Goal: Information Seeking & Learning: Learn about a topic

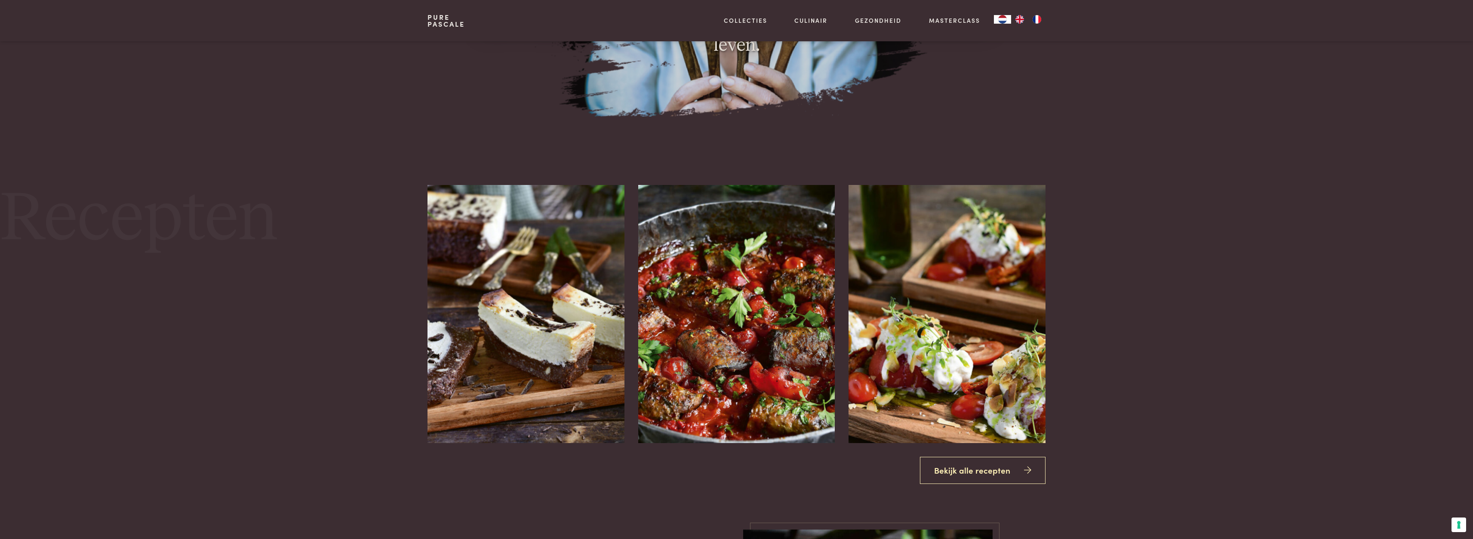
scroll to position [1376, 0]
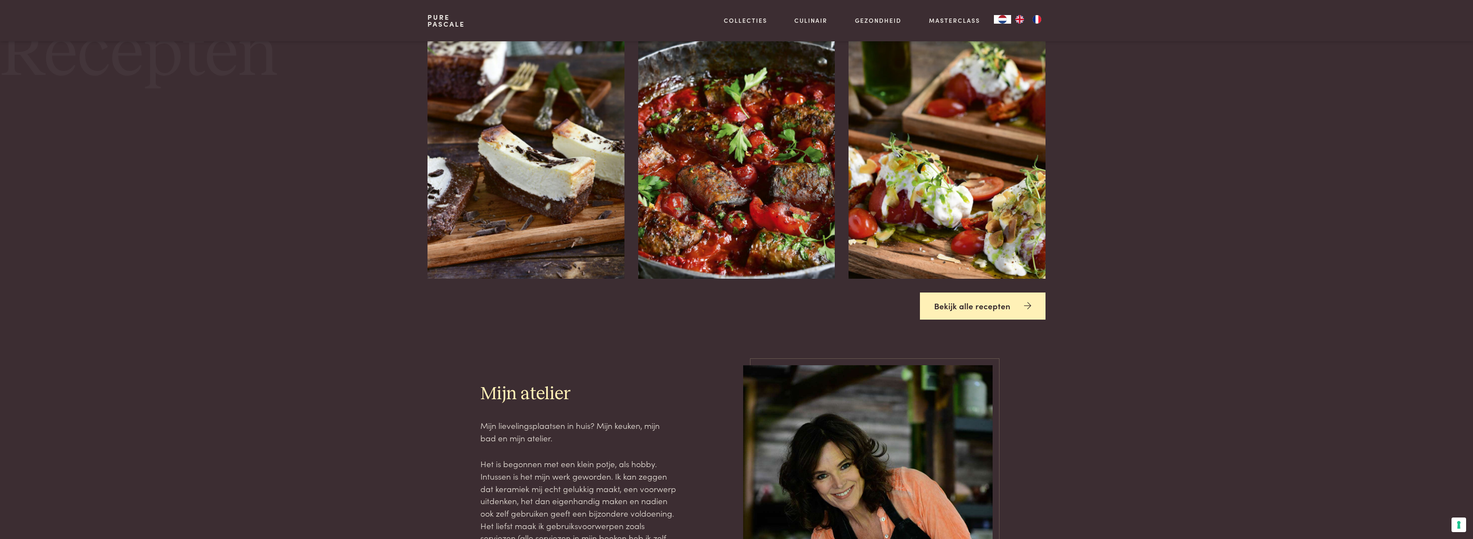
click at [995, 307] on link "Bekijk alle recepten" at bounding box center [983, 305] width 126 height 27
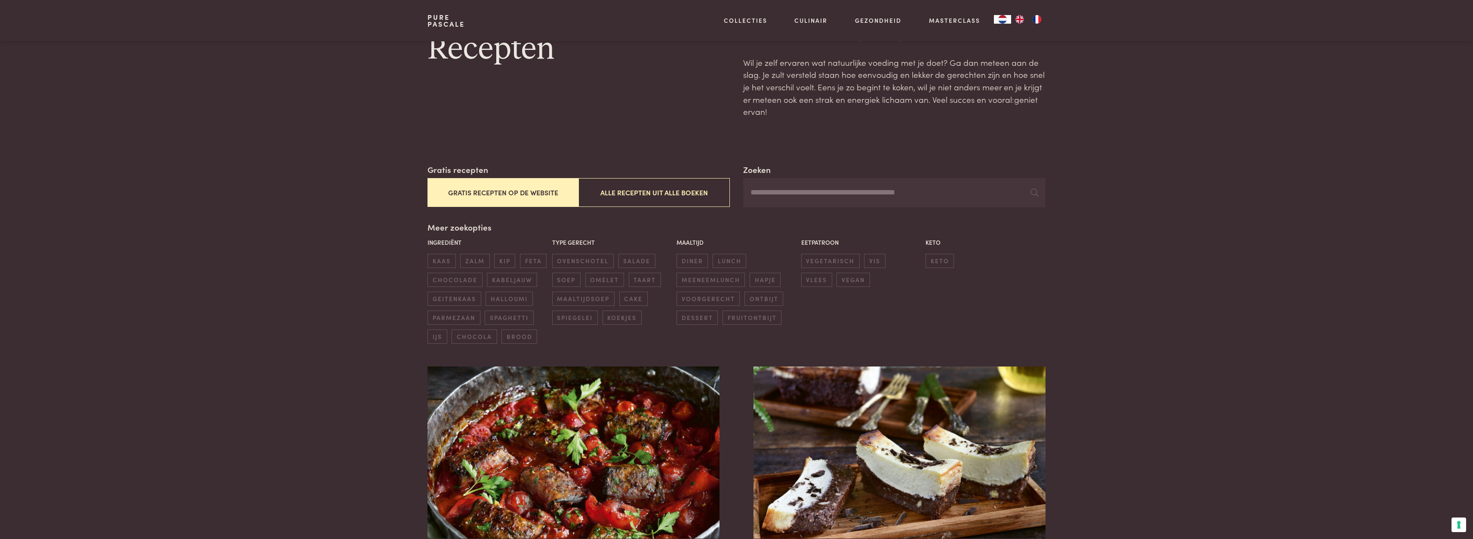
scroll to position [172, 0]
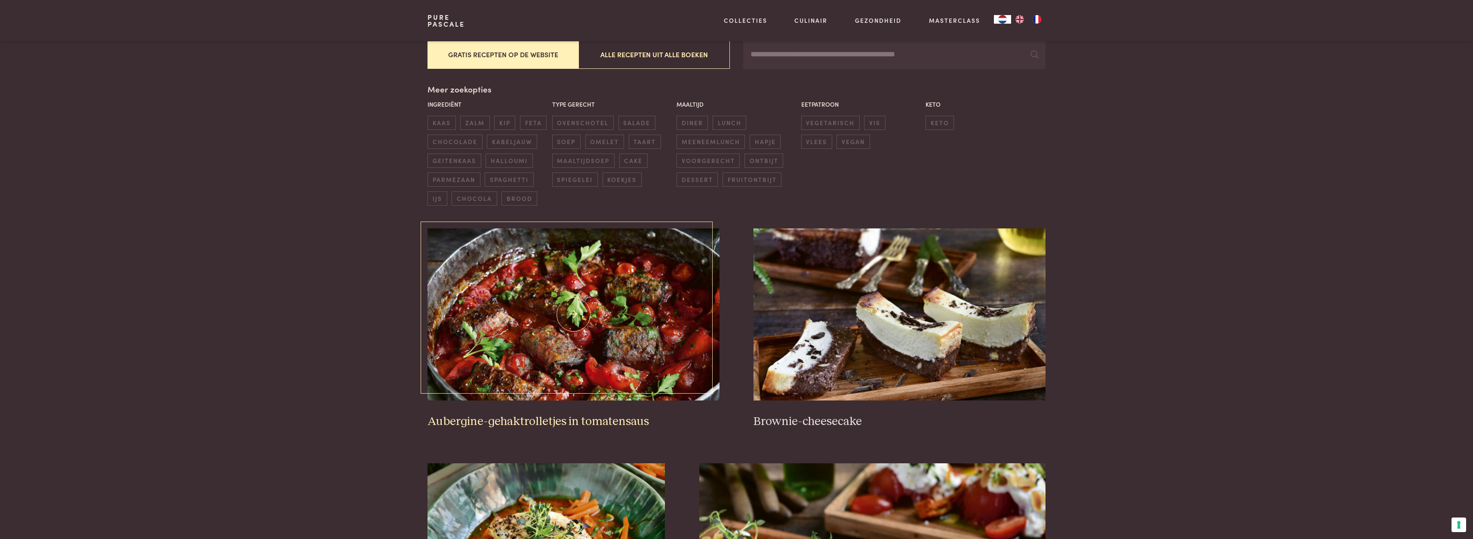
click at [607, 323] on img at bounding box center [573, 314] width 292 height 172
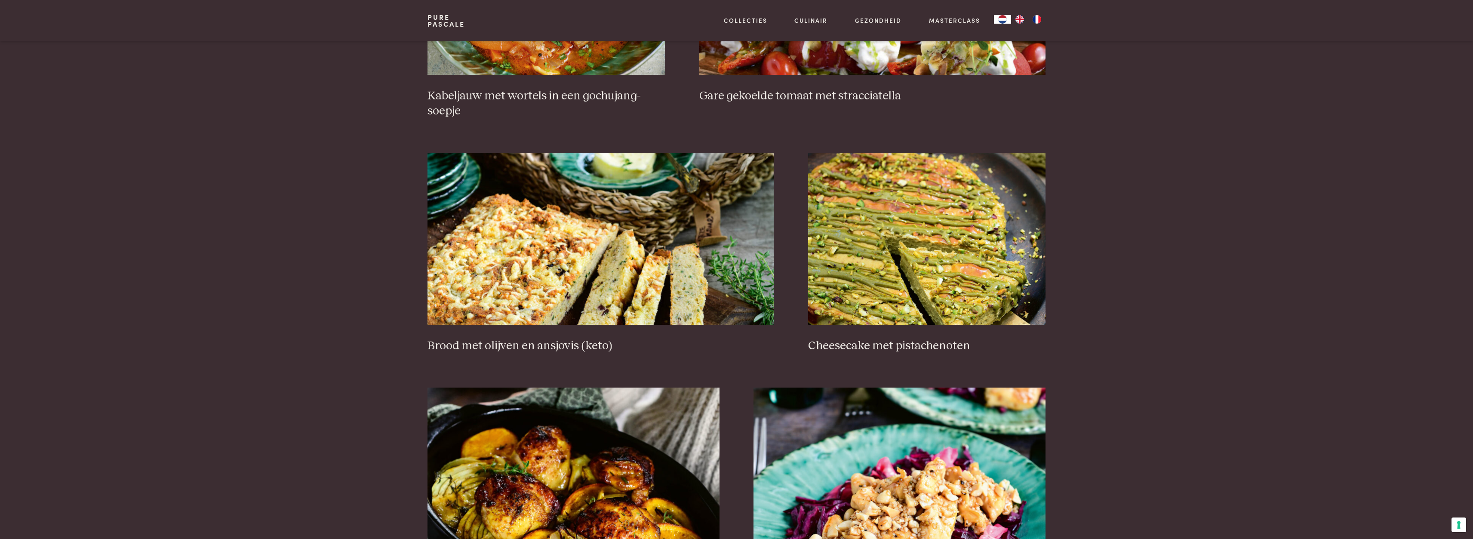
scroll to position [774, 0]
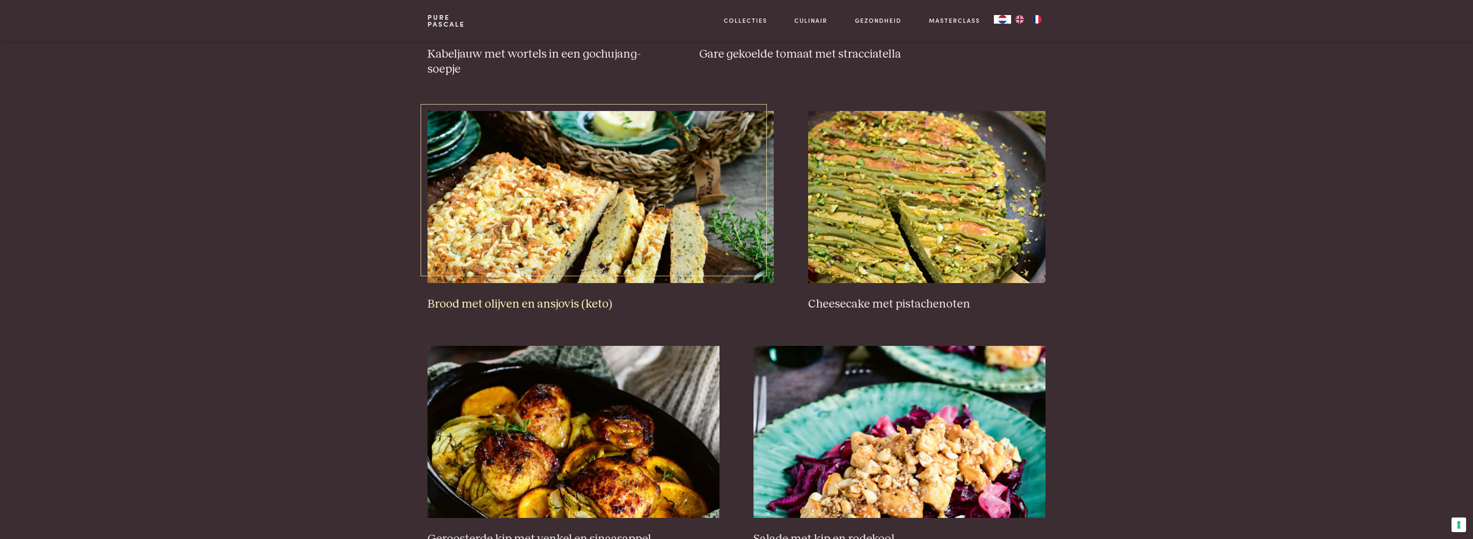
click at [510, 233] on img at bounding box center [600, 197] width 346 height 172
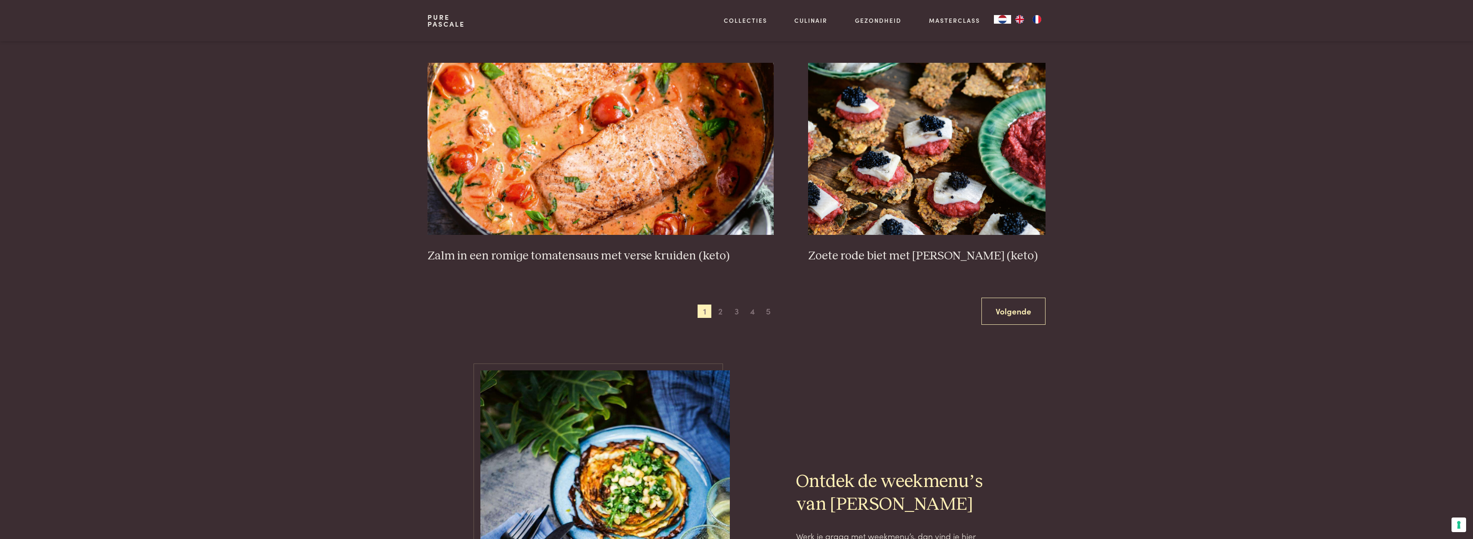
scroll to position [1591, 0]
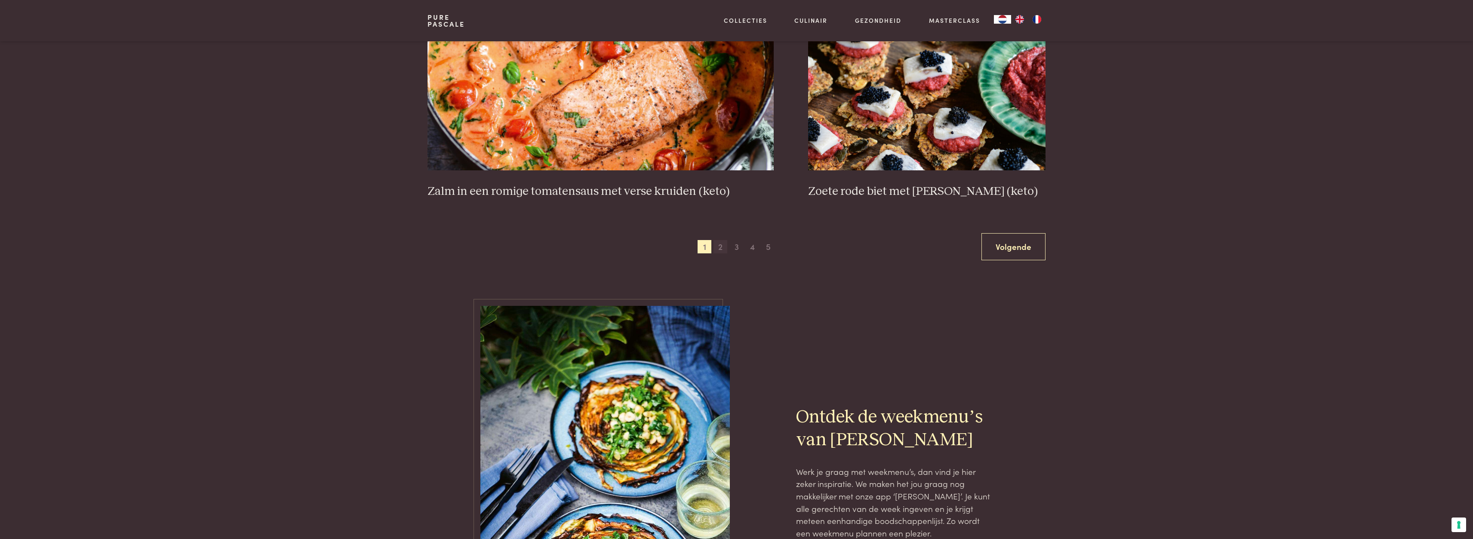
click at [720, 249] on span "2" at bounding box center [720, 247] width 14 height 14
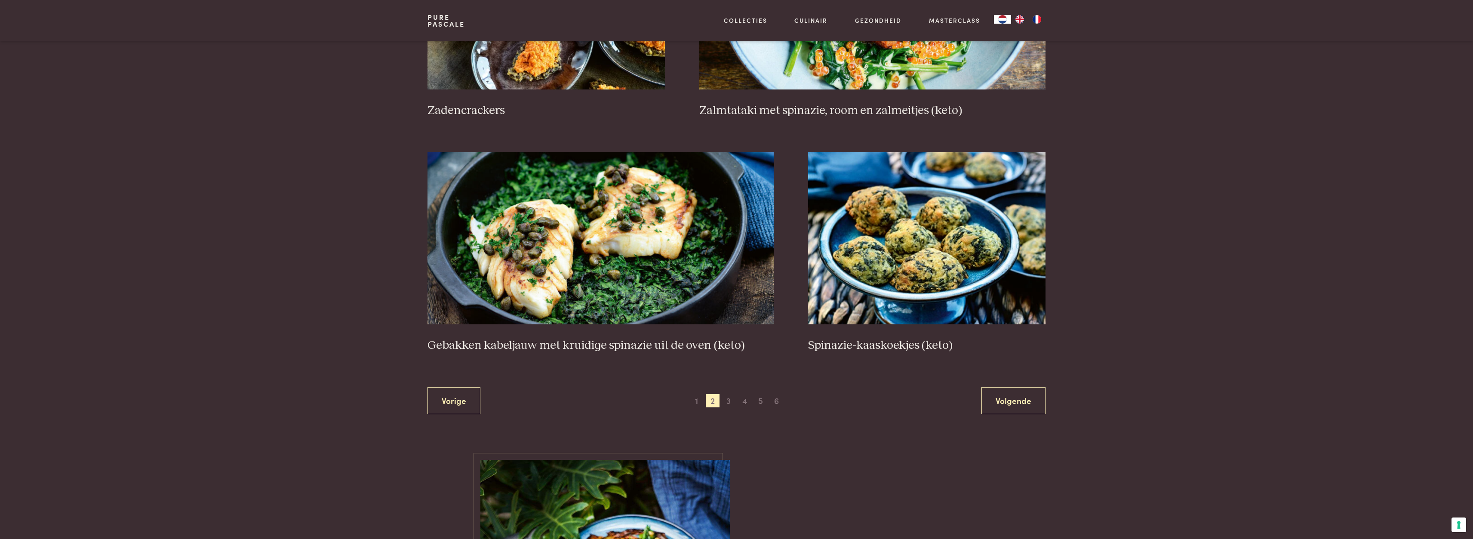
scroll to position [1444, 0]
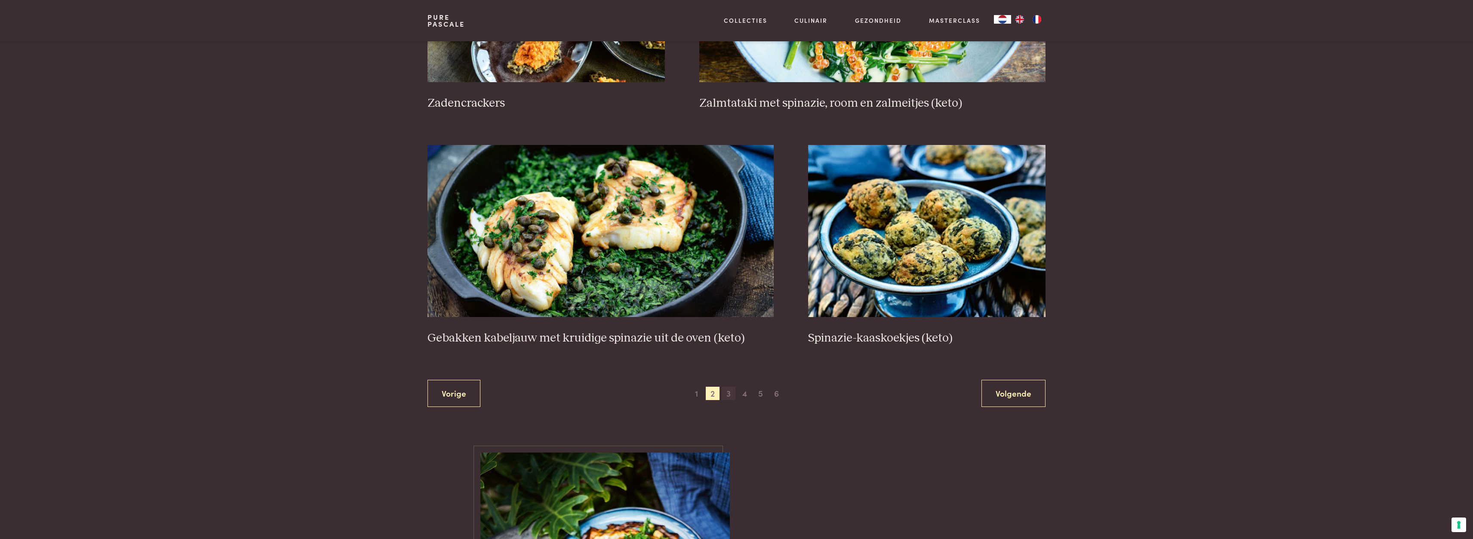
click at [726, 393] on span "3" at bounding box center [729, 394] width 14 height 14
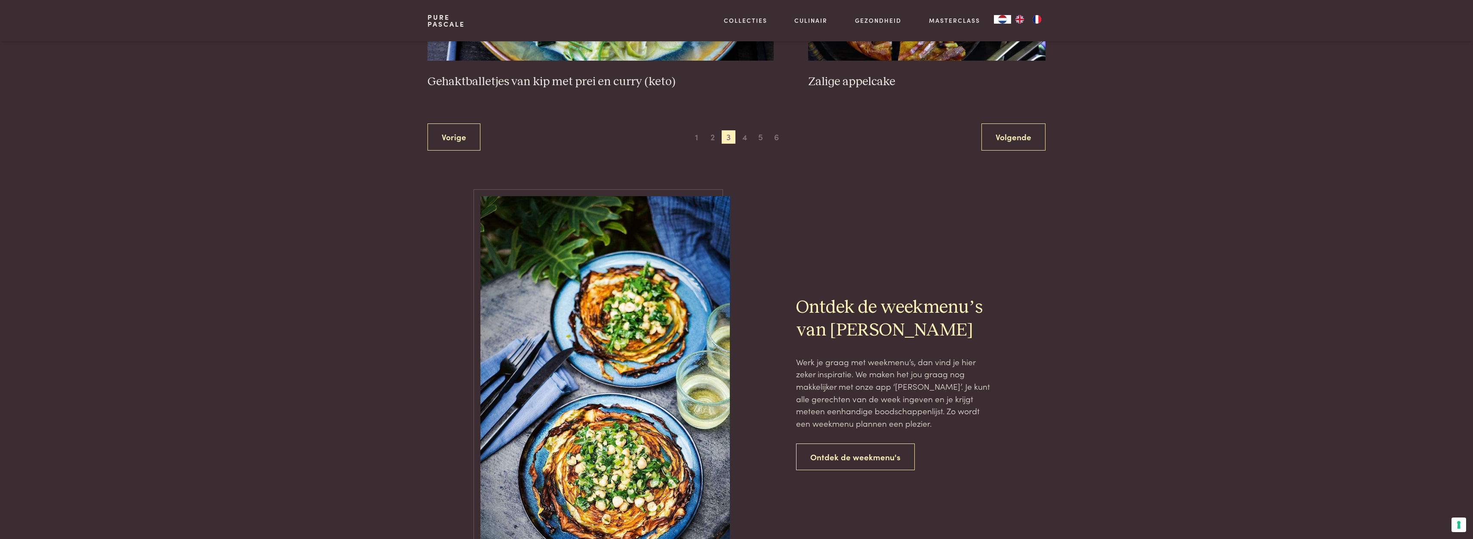
scroll to position [1745, 0]
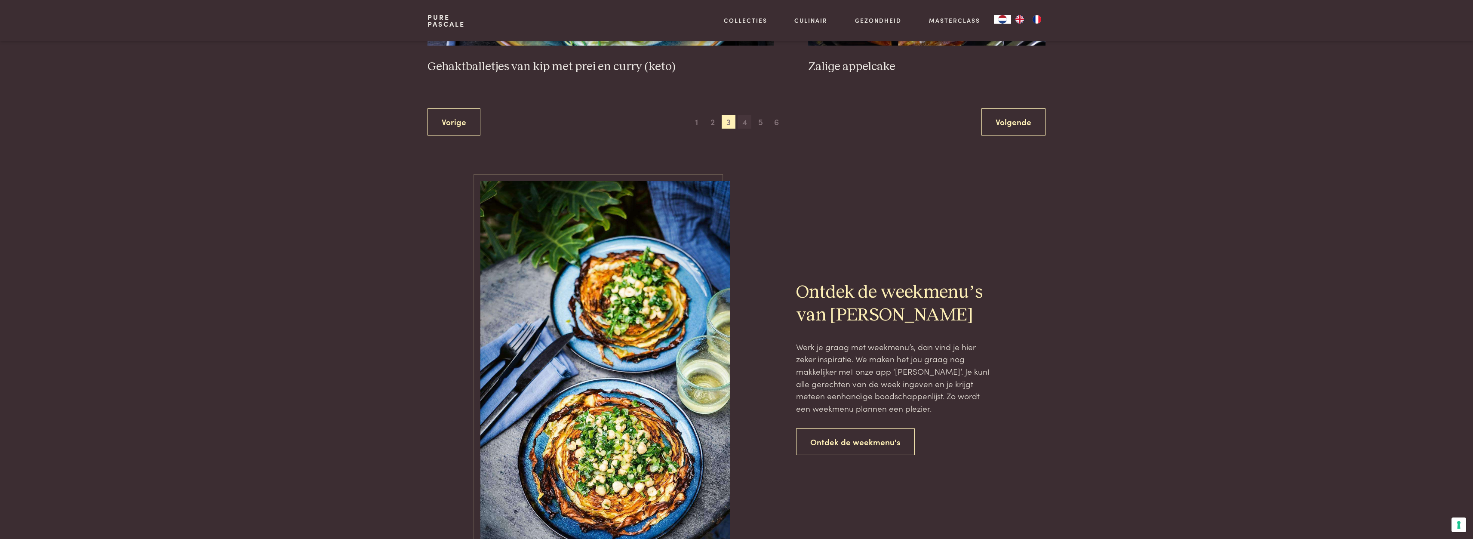
click at [746, 122] on span "4" at bounding box center [744, 122] width 14 height 14
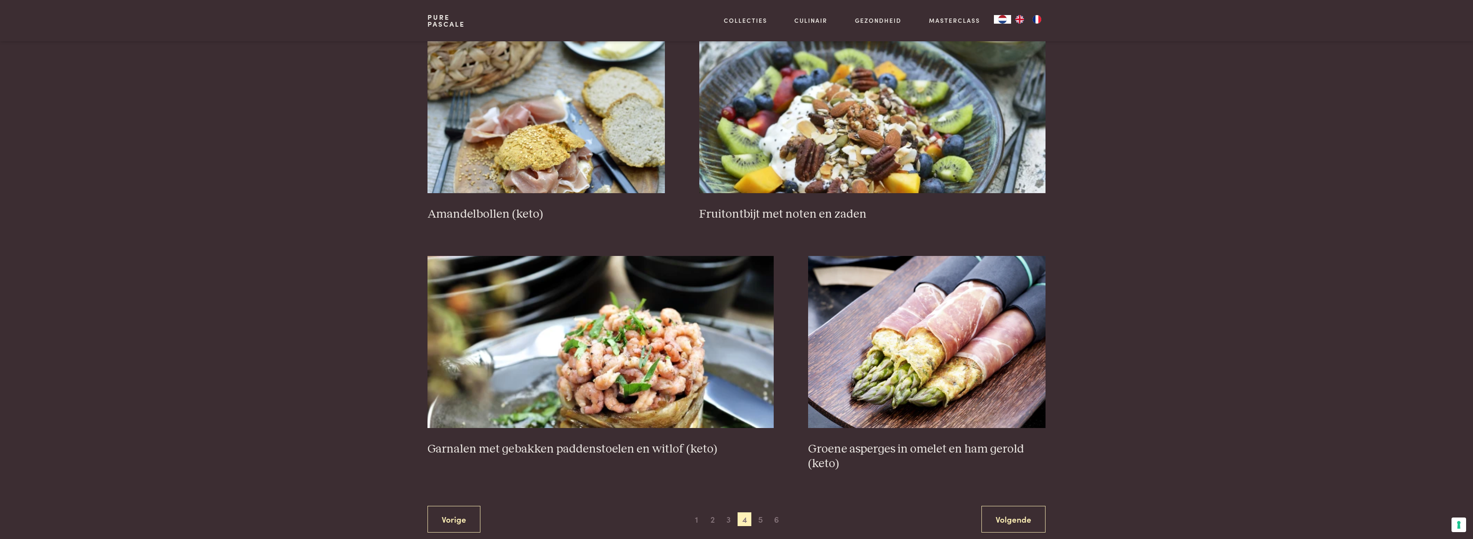
scroll to position [1358, 0]
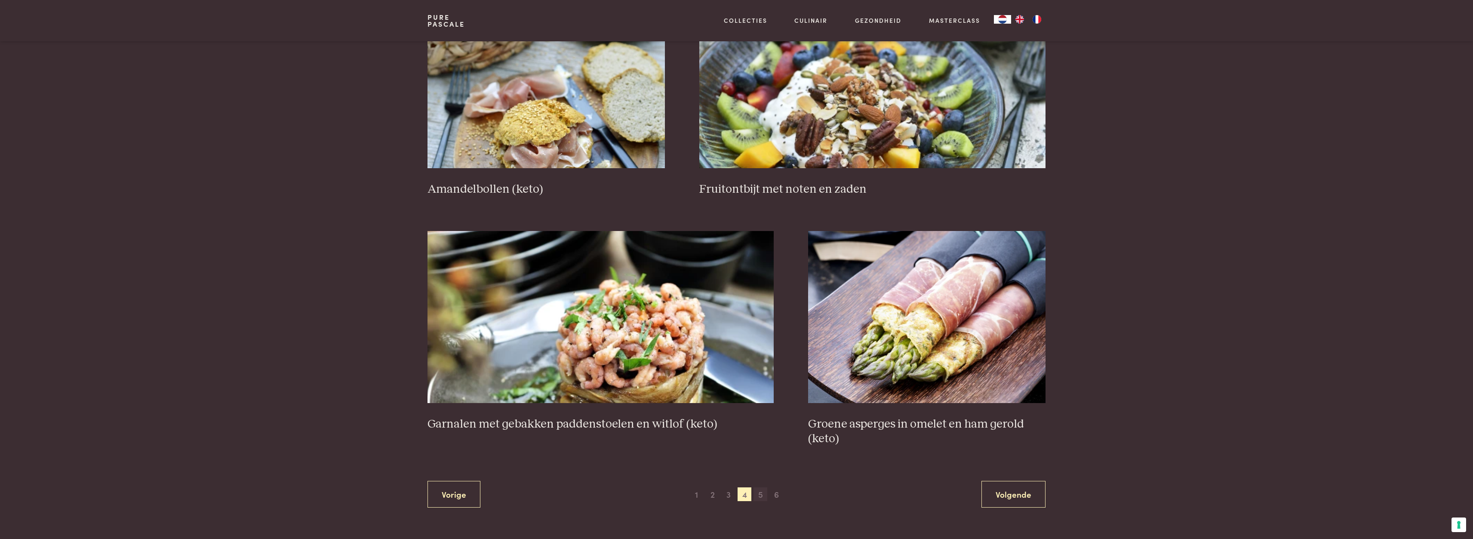
click at [762, 495] on span "5" at bounding box center [760, 494] width 14 height 14
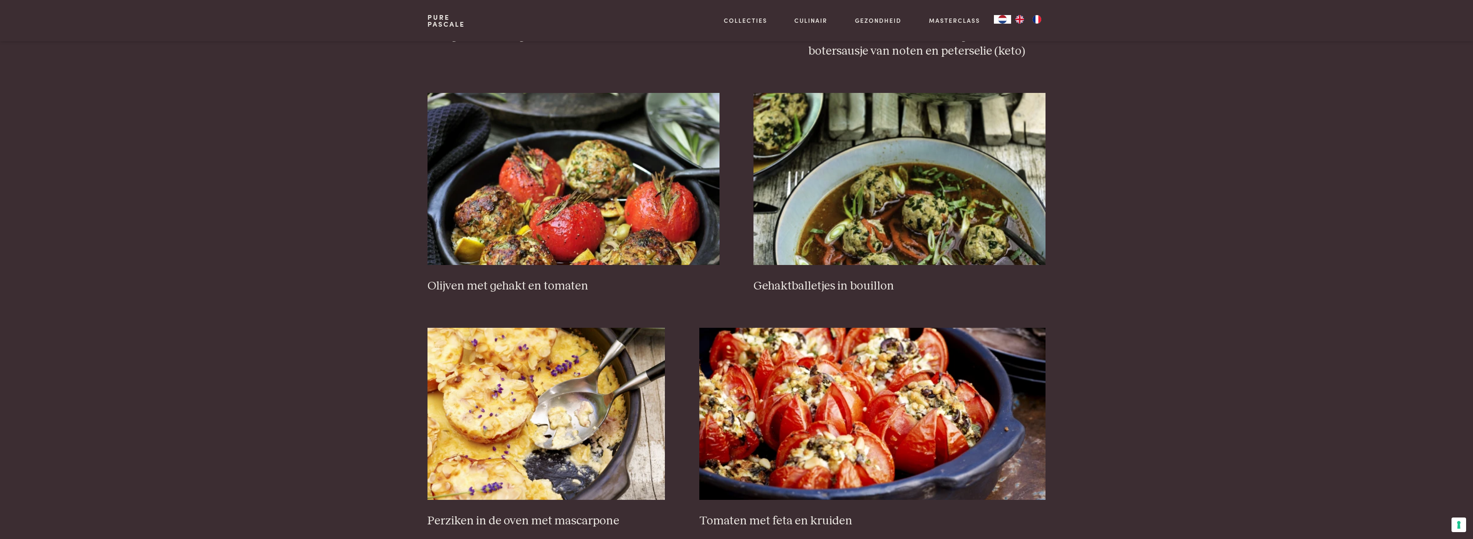
scroll to position [1014, 0]
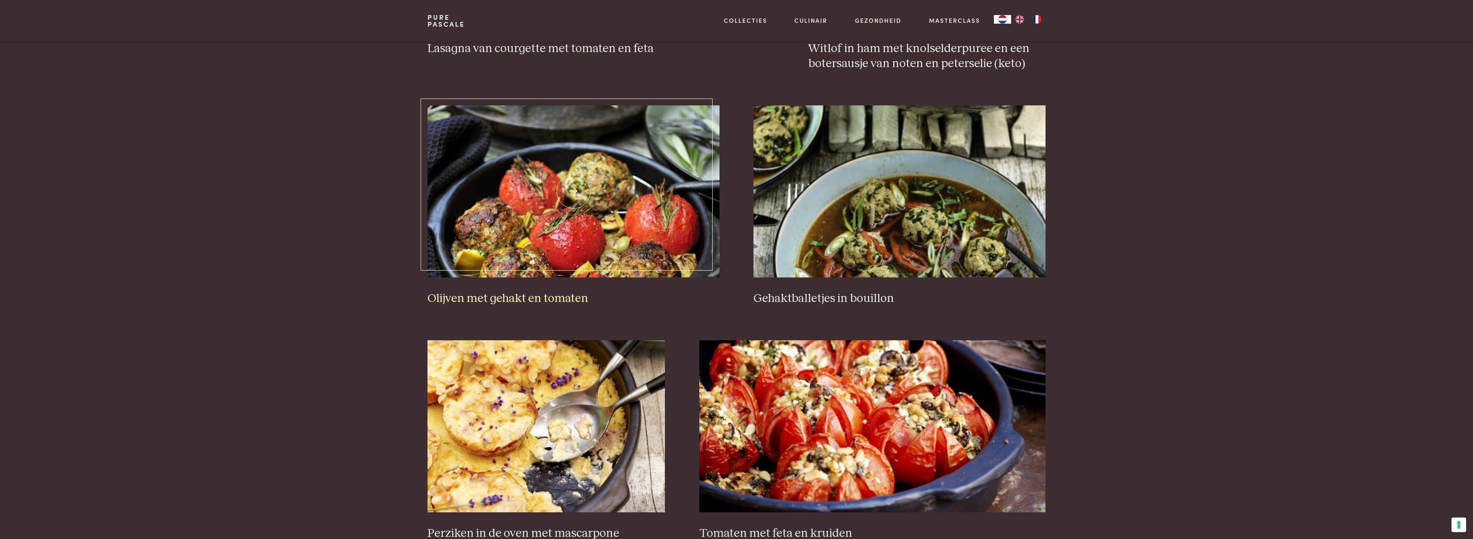
click at [587, 216] on img at bounding box center [573, 191] width 292 height 172
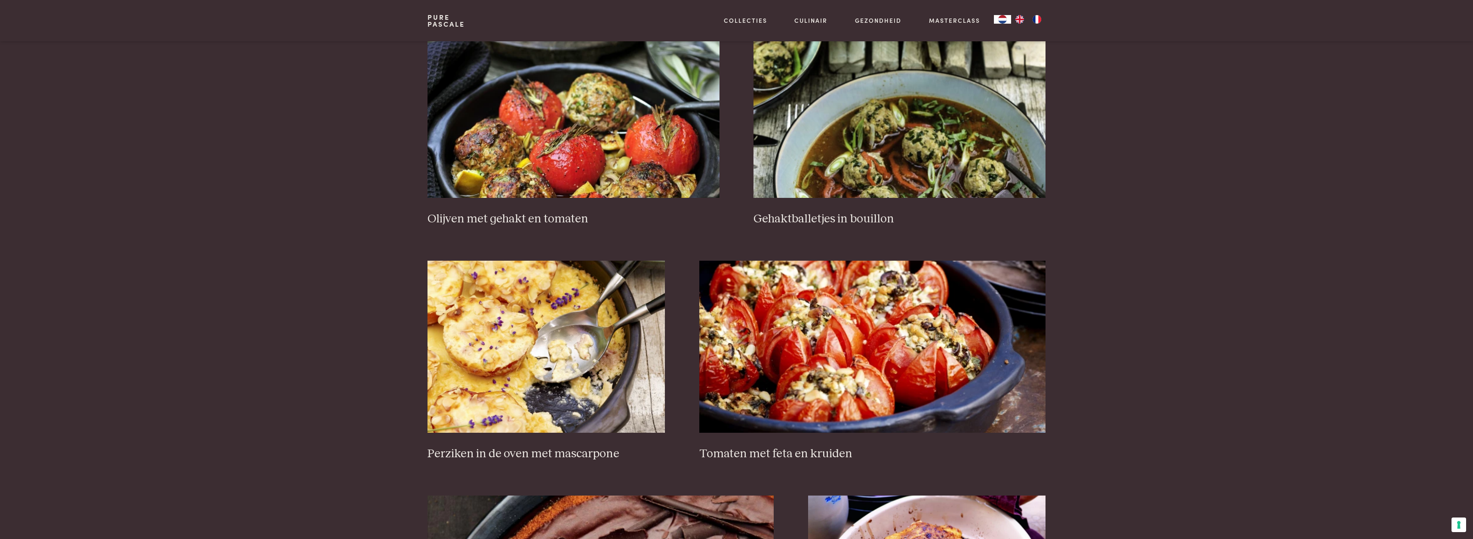
scroll to position [971, 0]
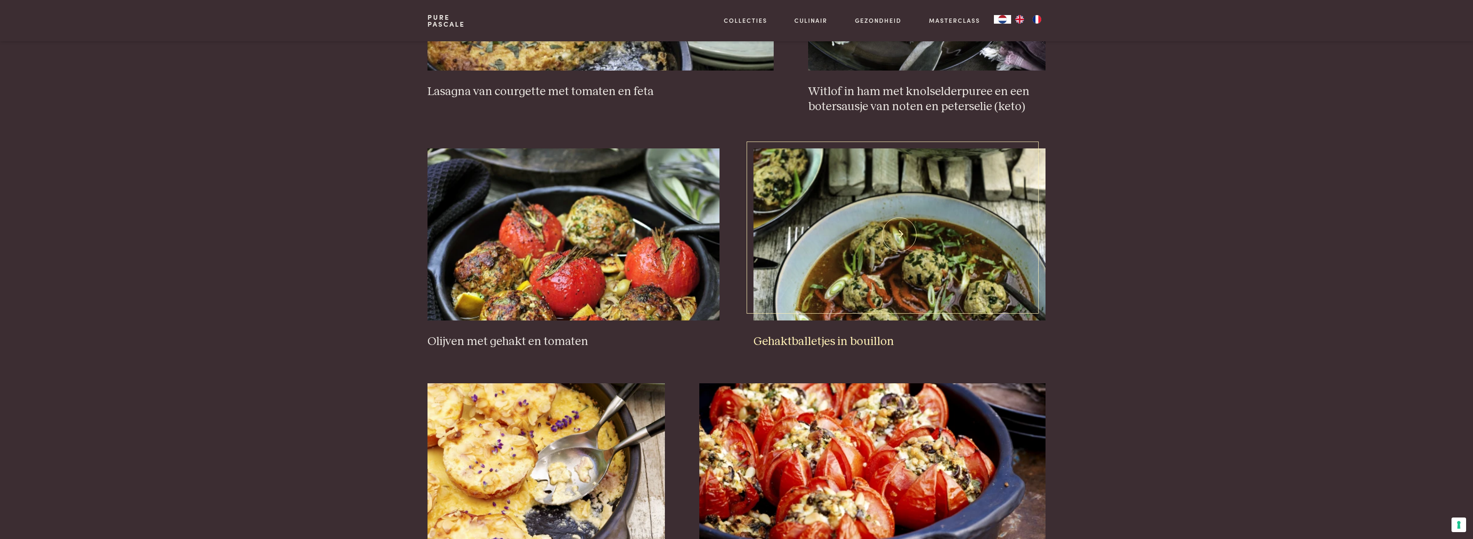
click at [930, 264] on img at bounding box center [899, 234] width 292 height 172
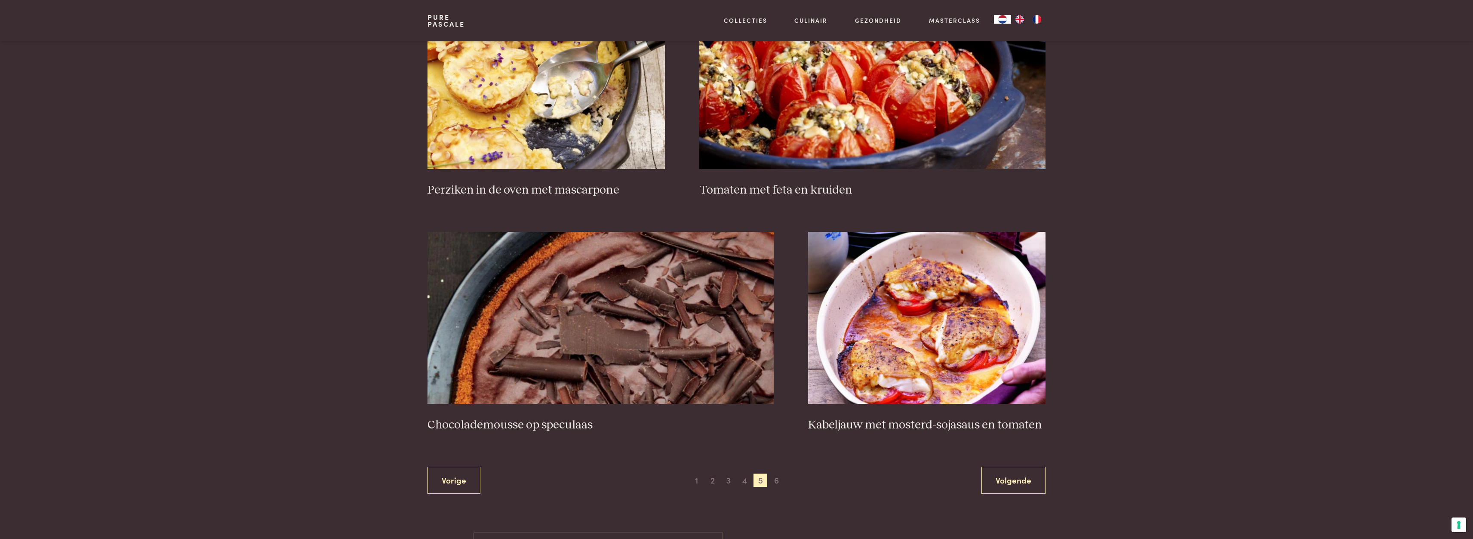
scroll to position [1358, 0]
click at [777, 478] on span "6" at bounding box center [777, 480] width 14 height 14
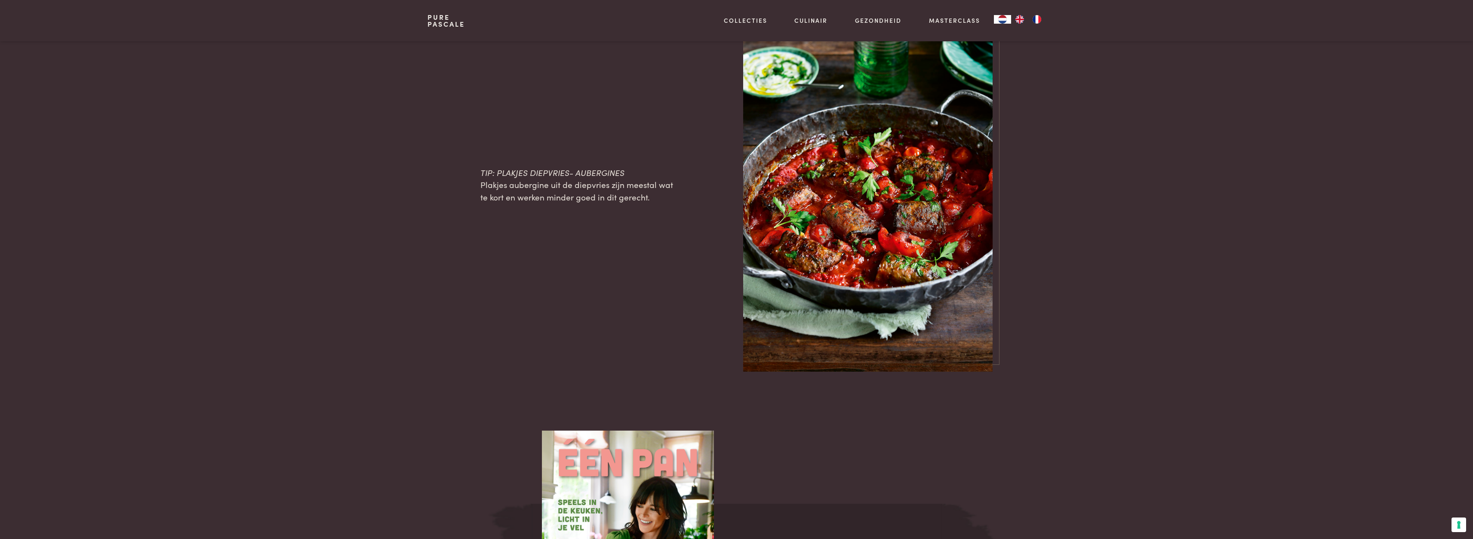
scroll to position [946, 0]
